Goal: Task Accomplishment & Management: Use online tool/utility

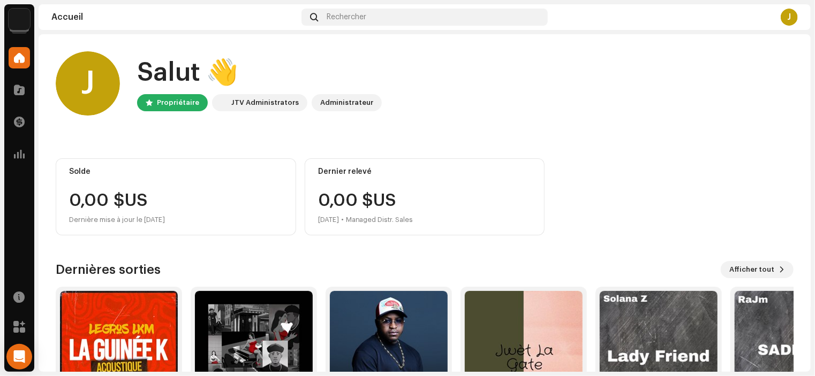
click at [27, 12] on img at bounding box center [19, 19] width 21 height 21
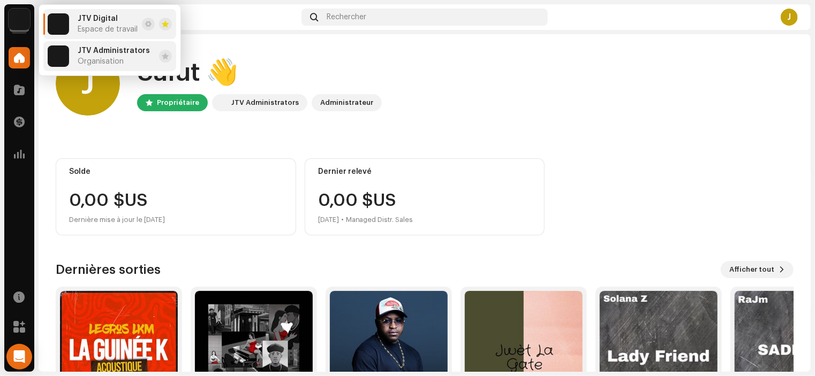
click at [108, 58] on span "Organisation" at bounding box center [101, 61] width 46 height 9
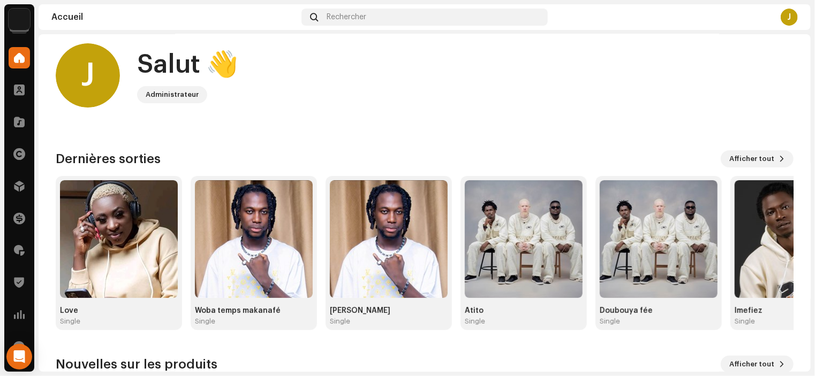
scroll to position [9, 0]
click at [15, 184] on span at bounding box center [19, 186] width 11 height 9
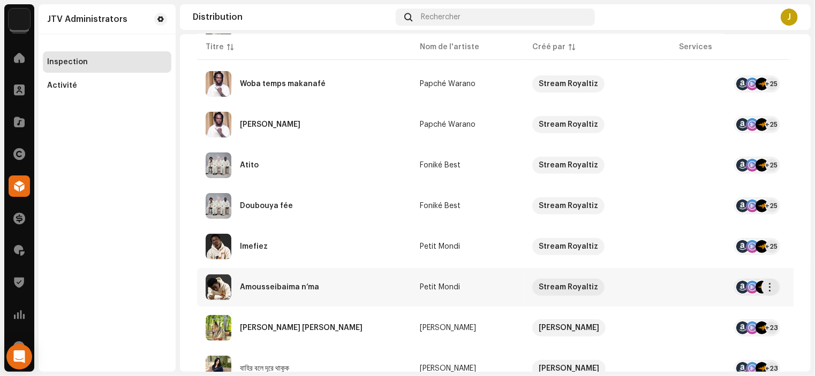
scroll to position [186, 0]
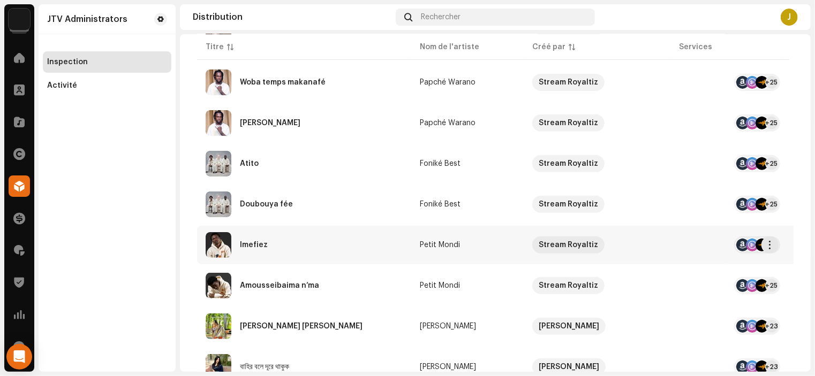
click at [258, 240] on div "Imefiez" at bounding box center [304, 245] width 197 height 26
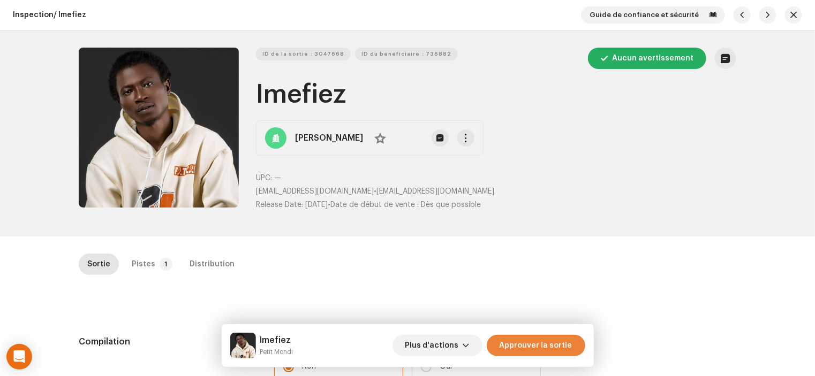
click at [546, 353] on span "Approuver la sortie" at bounding box center [535, 345] width 73 height 21
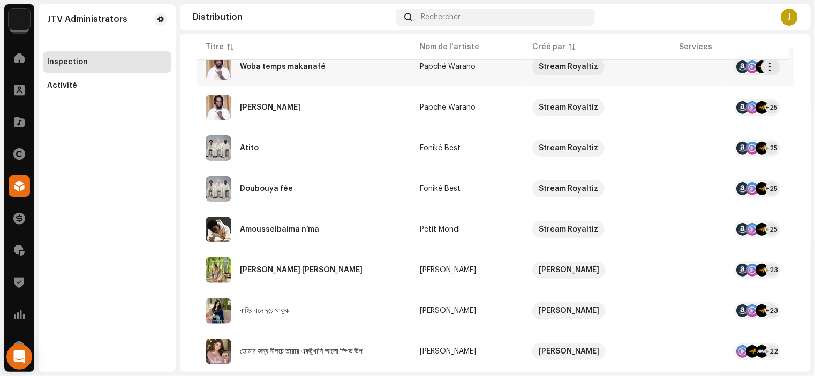
scroll to position [204, 0]
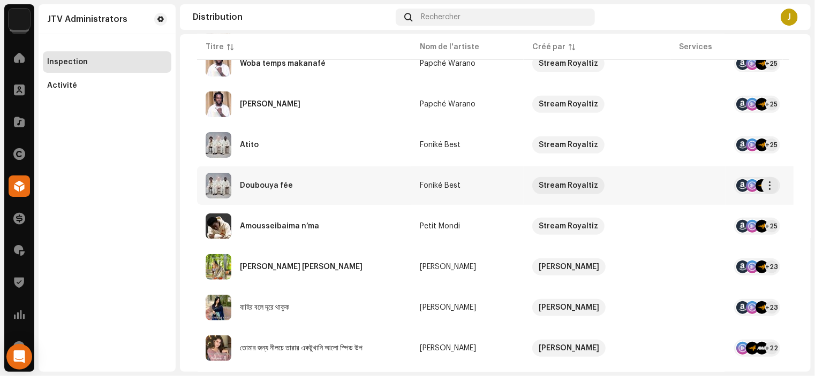
click at [280, 182] on div "Doubouya fée" at bounding box center [266, 185] width 53 height 7
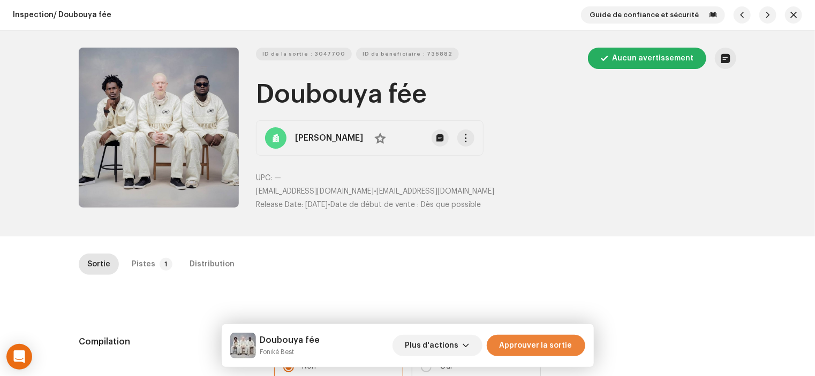
click at [542, 351] on span "Approuver la sortie" at bounding box center [535, 345] width 73 height 21
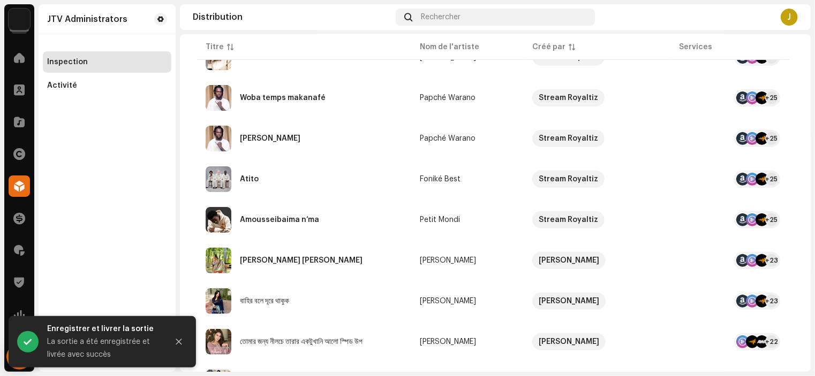
scroll to position [178, 0]
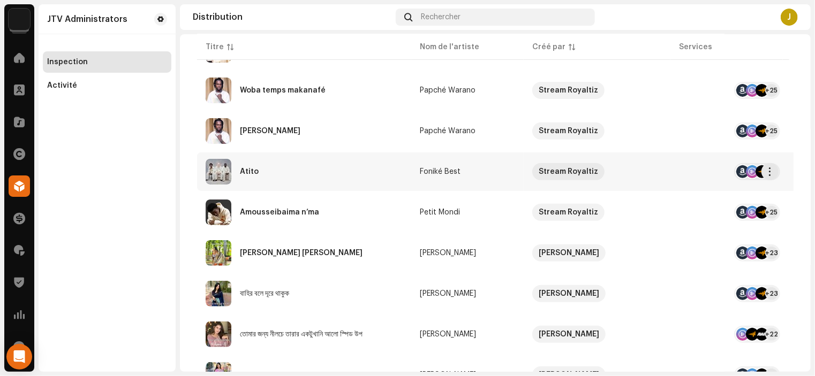
click at [244, 174] on div "Atito" at bounding box center [249, 171] width 19 height 7
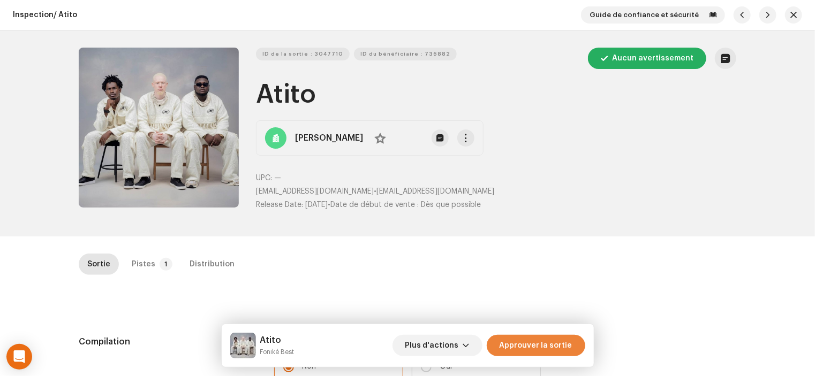
click at [572, 346] on span "Approuver la sortie" at bounding box center [535, 345] width 73 height 21
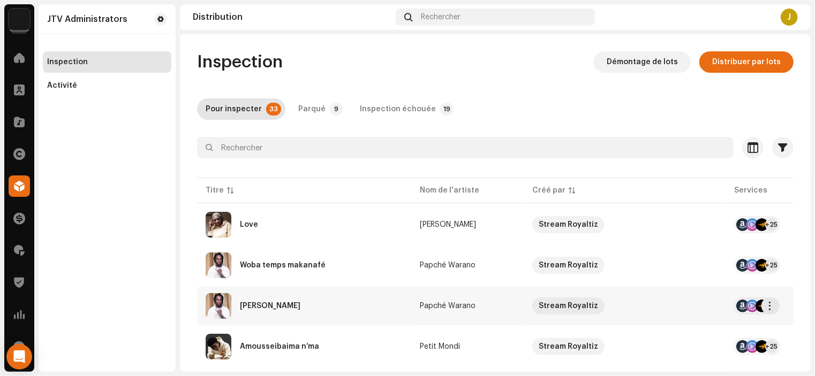
click at [287, 309] on div "[PERSON_NAME]" at bounding box center [270, 305] width 60 height 7
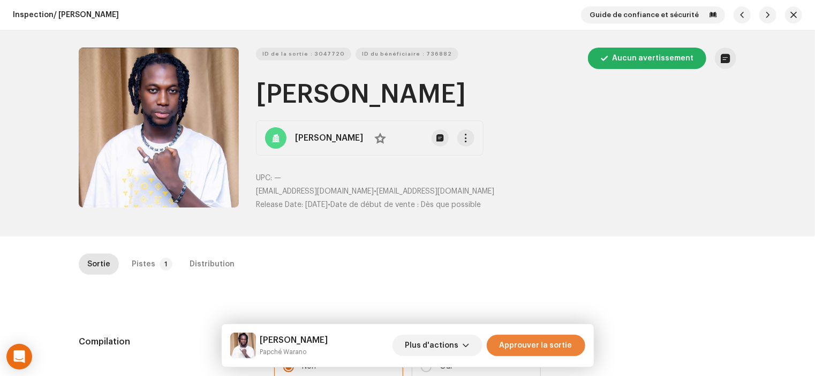
click at [565, 339] on span "Approuver la sortie" at bounding box center [535, 345] width 73 height 21
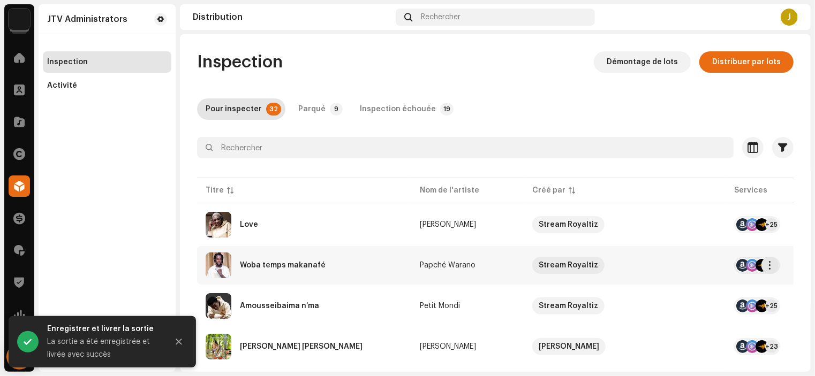
click at [290, 267] on div "Woba temps makanafé" at bounding box center [283, 265] width 86 height 7
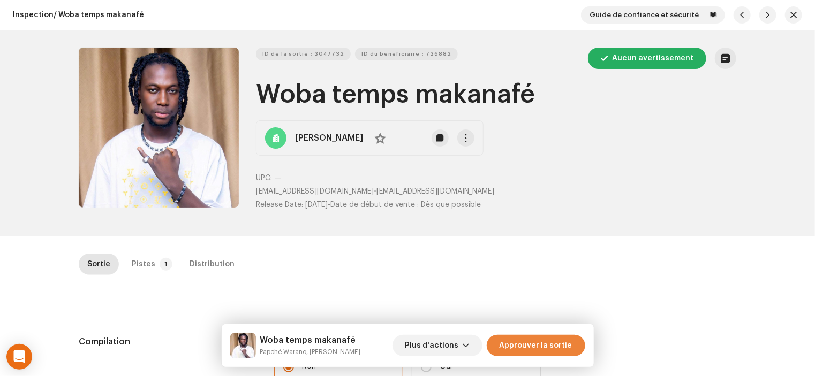
click at [518, 351] on span "Approuver la sortie" at bounding box center [535, 345] width 73 height 21
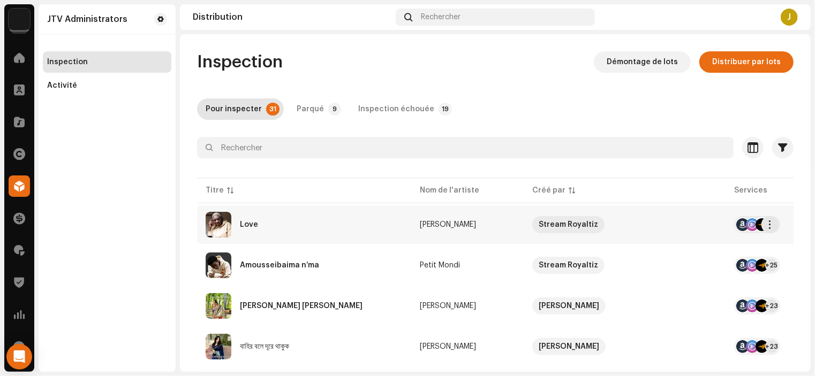
click at [253, 225] on div "Love" at bounding box center [249, 224] width 18 height 7
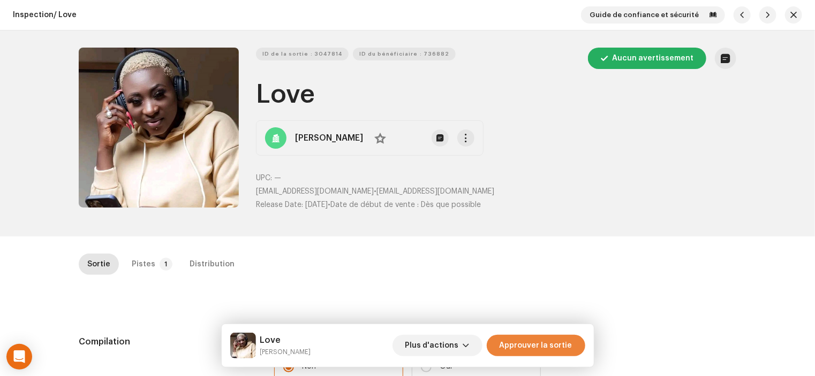
click at [545, 351] on span "Approuver la sortie" at bounding box center [535, 345] width 73 height 21
